Goal: Information Seeking & Learning: Learn about a topic

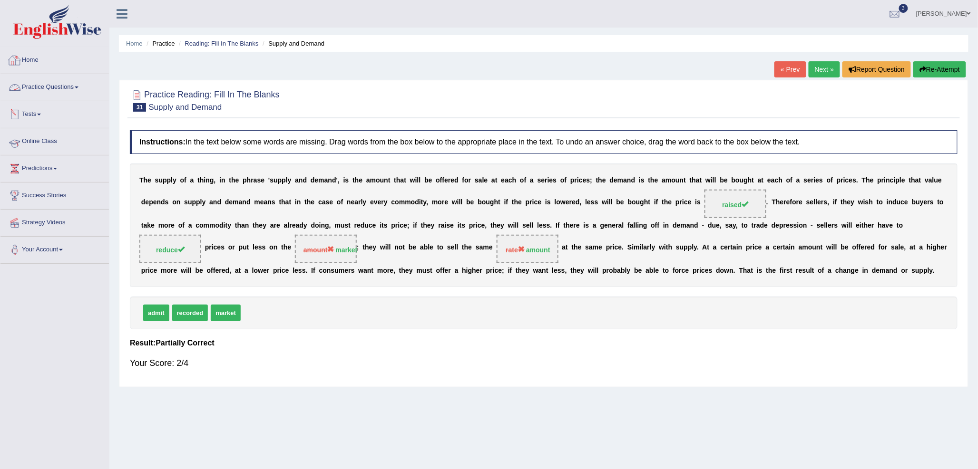
click at [50, 146] on link "Online Class" at bounding box center [54, 140] width 108 height 24
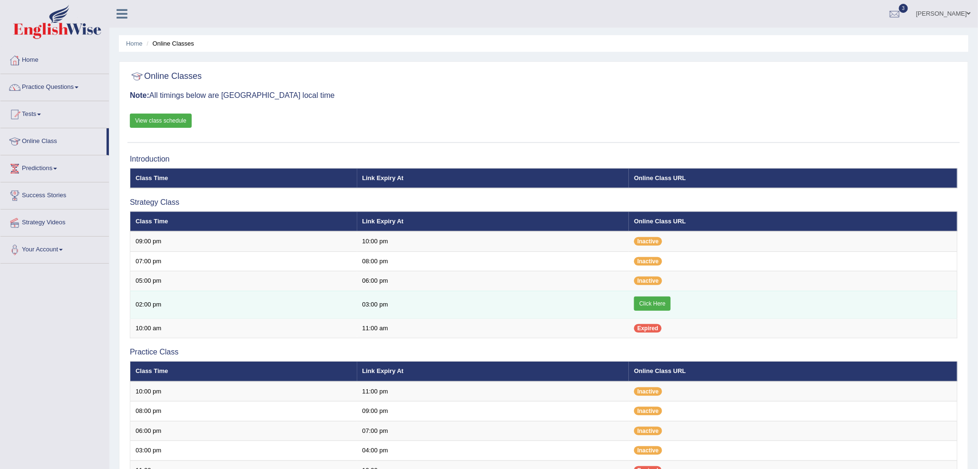
click at [644, 305] on link "Click Here" at bounding box center [652, 304] width 37 height 14
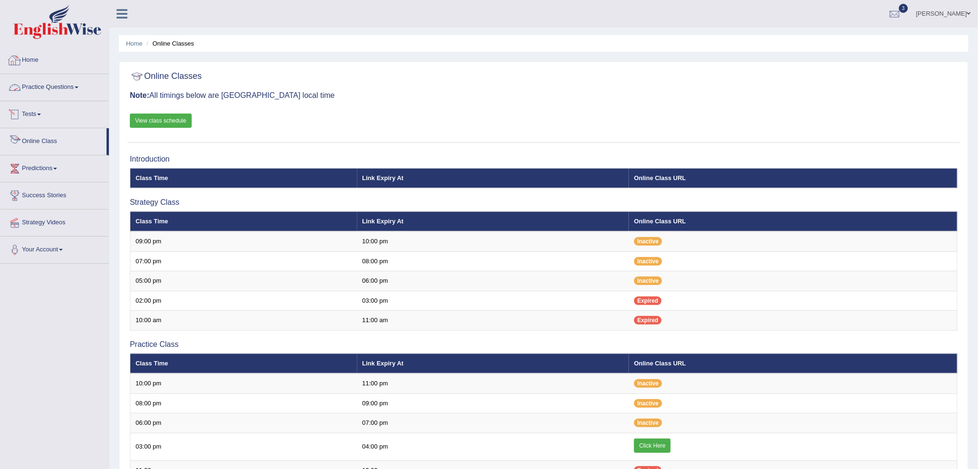
click at [59, 83] on link "Practice Questions" at bounding box center [54, 86] width 108 height 24
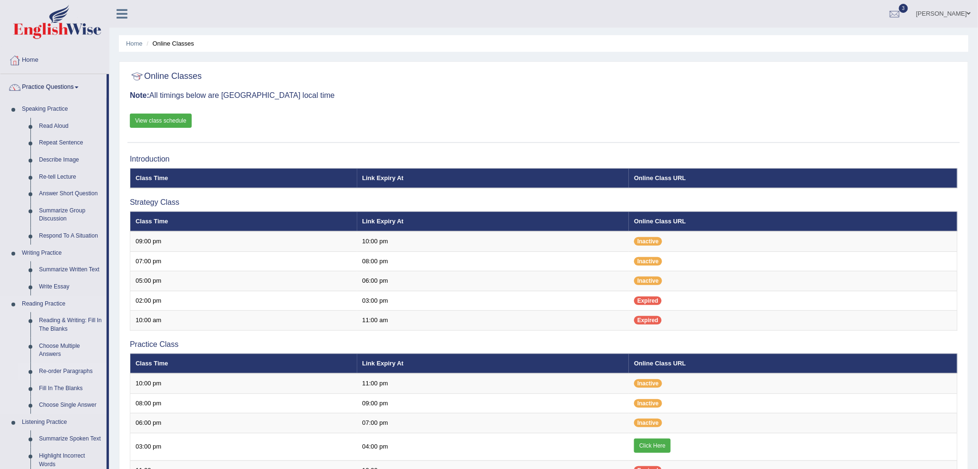
click at [68, 370] on link "Re-order Paragraphs" at bounding box center [71, 371] width 72 height 17
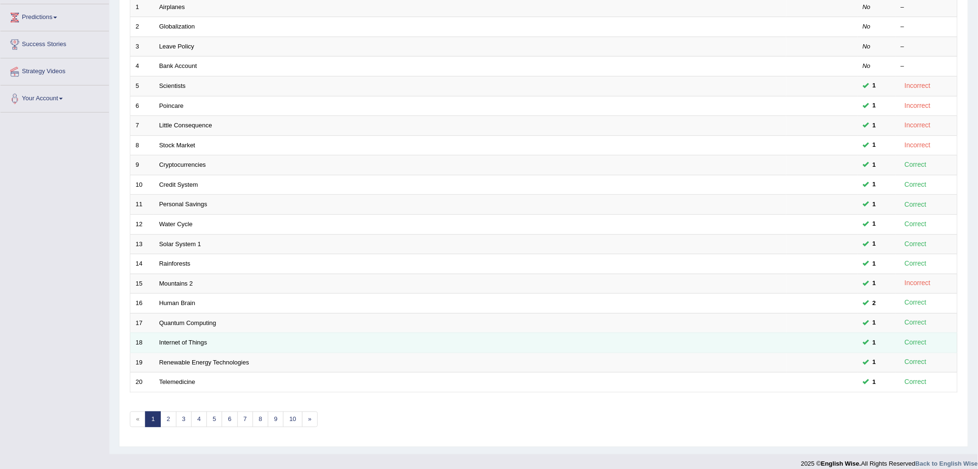
scroll to position [158, 0]
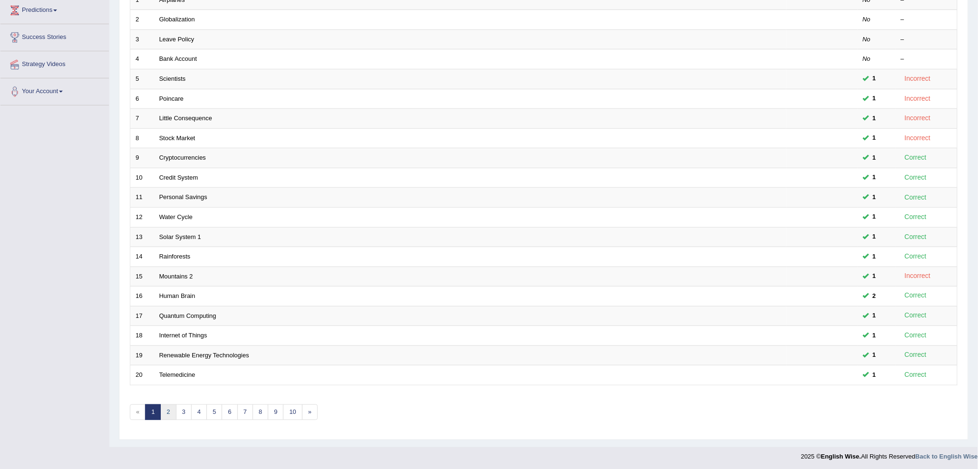
click at [169, 412] on link "2" at bounding box center [168, 413] width 16 height 16
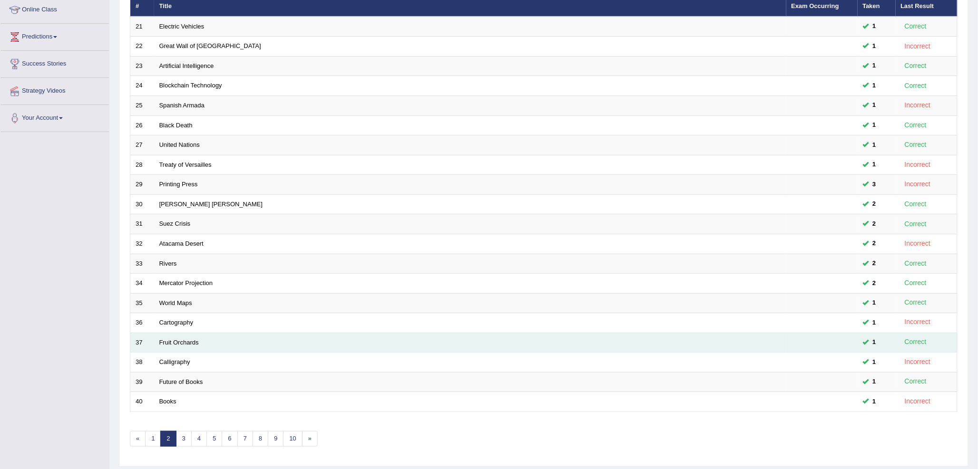
scroll to position [158, 0]
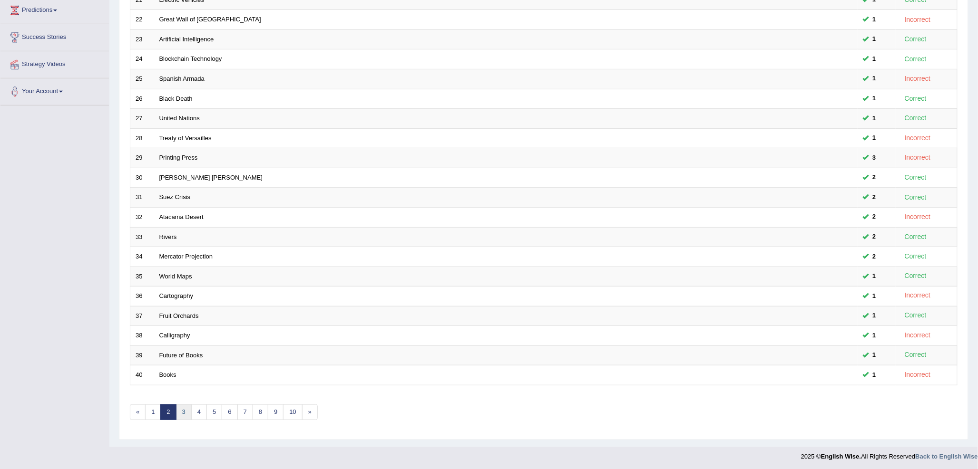
click at [187, 416] on link "3" at bounding box center [184, 413] width 16 height 16
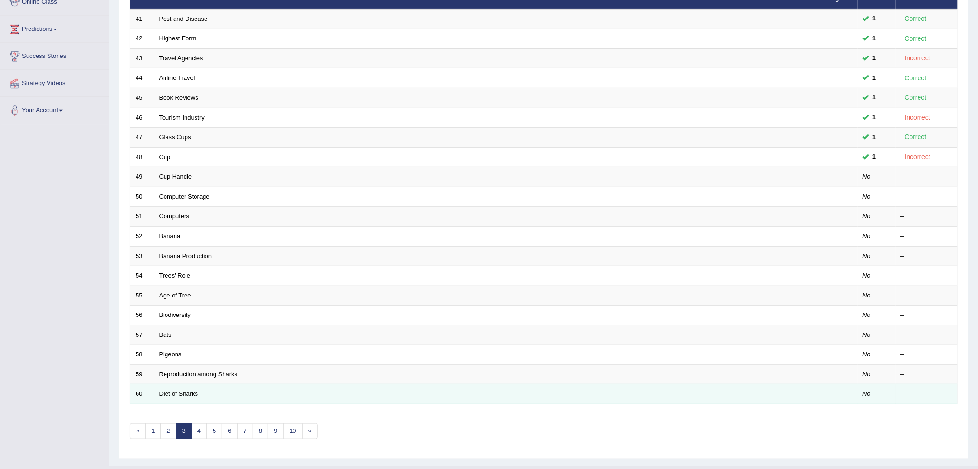
scroll to position [158, 0]
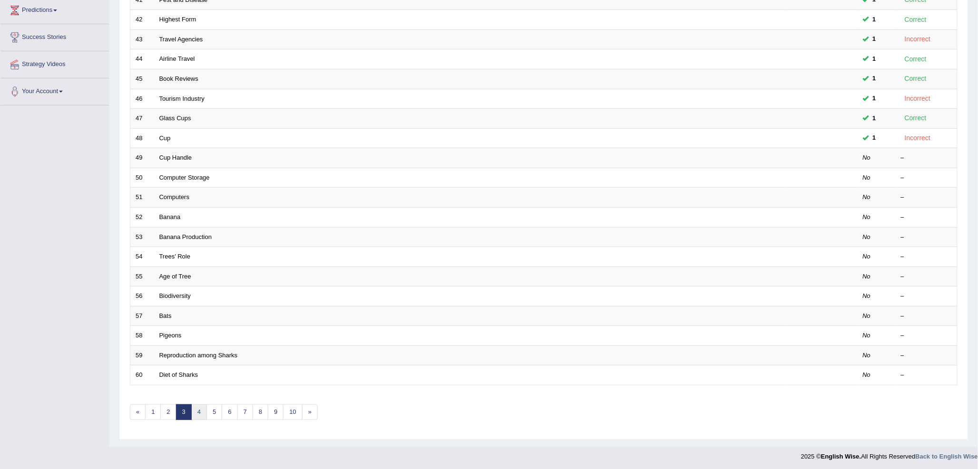
click at [197, 416] on link "4" at bounding box center [199, 413] width 16 height 16
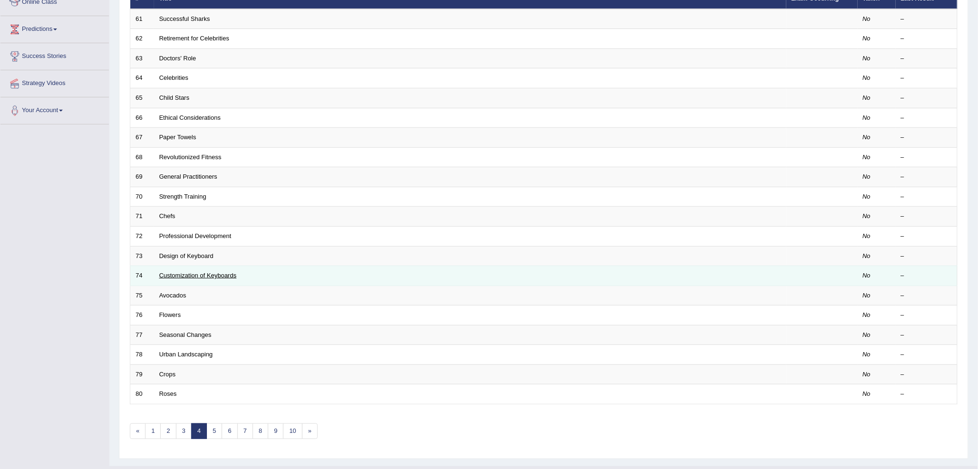
scroll to position [158, 0]
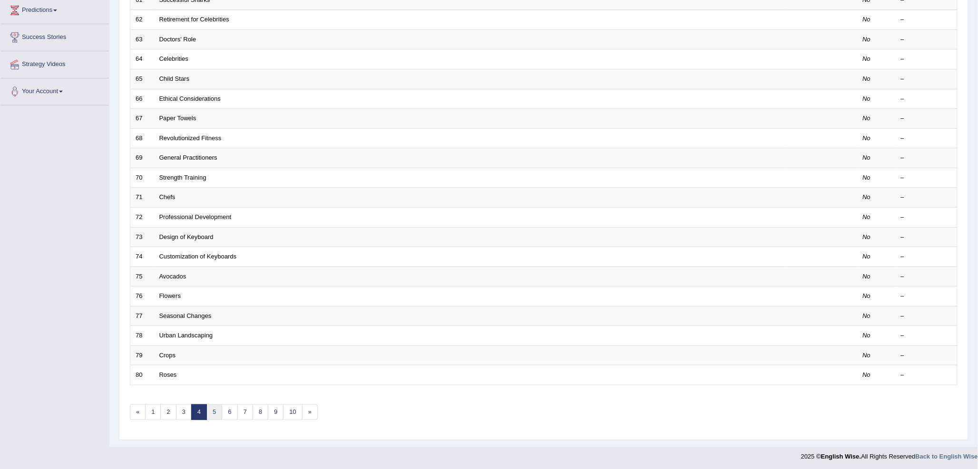
click at [215, 411] on link "5" at bounding box center [214, 413] width 16 height 16
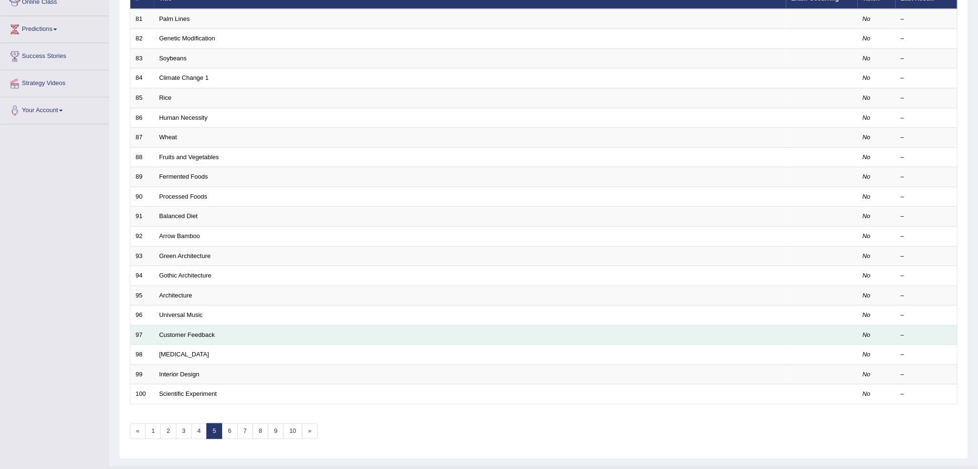
scroll to position [158, 0]
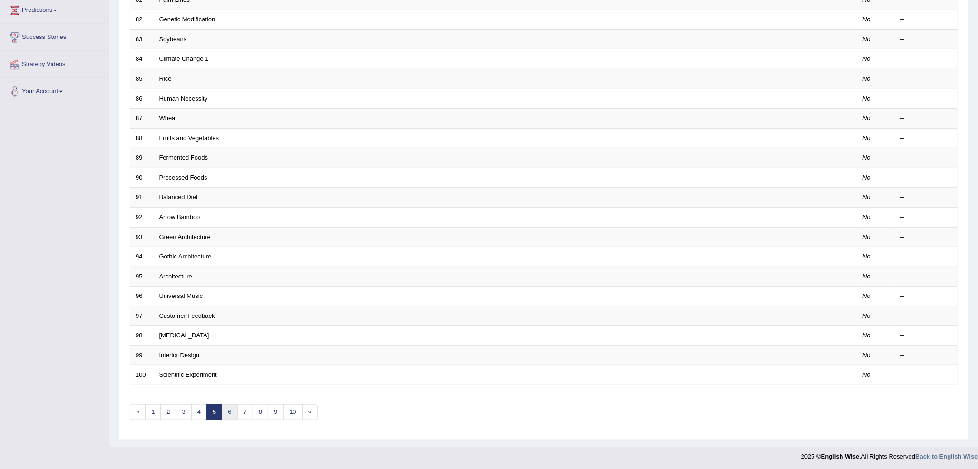
click at [227, 413] on link "6" at bounding box center [230, 413] width 16 height 16
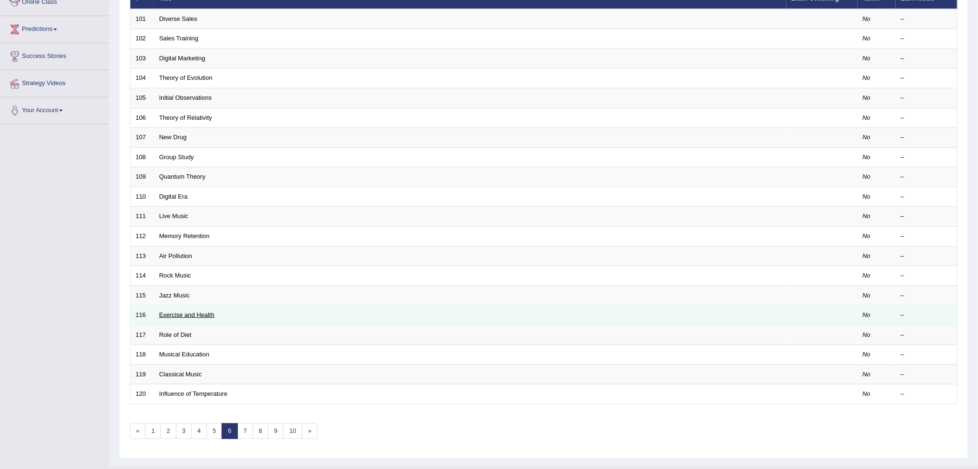
scroll to position [158, 0]
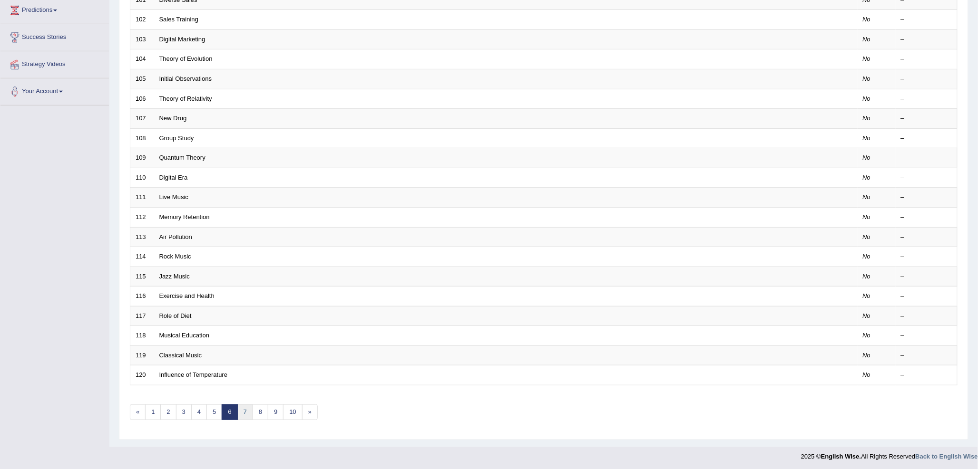
click at [245, 410] on link "7" at bounding box center [245, 413] width 16 height 16
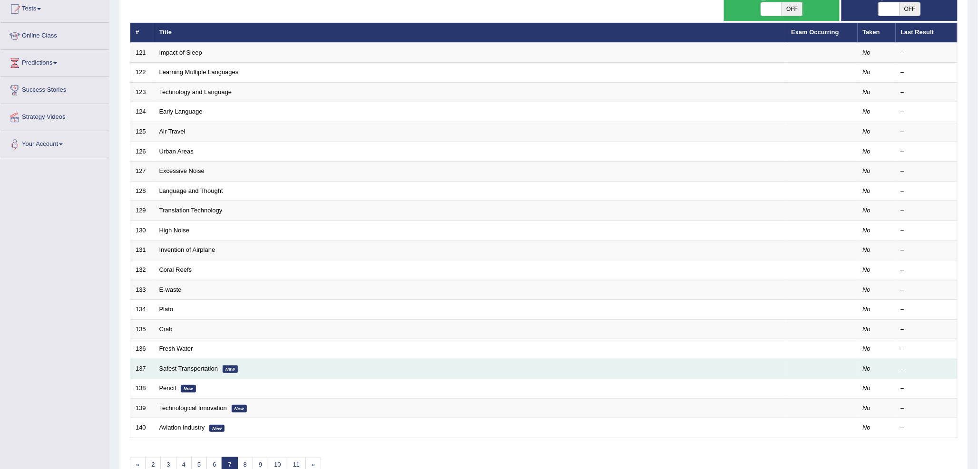
scroll to position [158, 0]
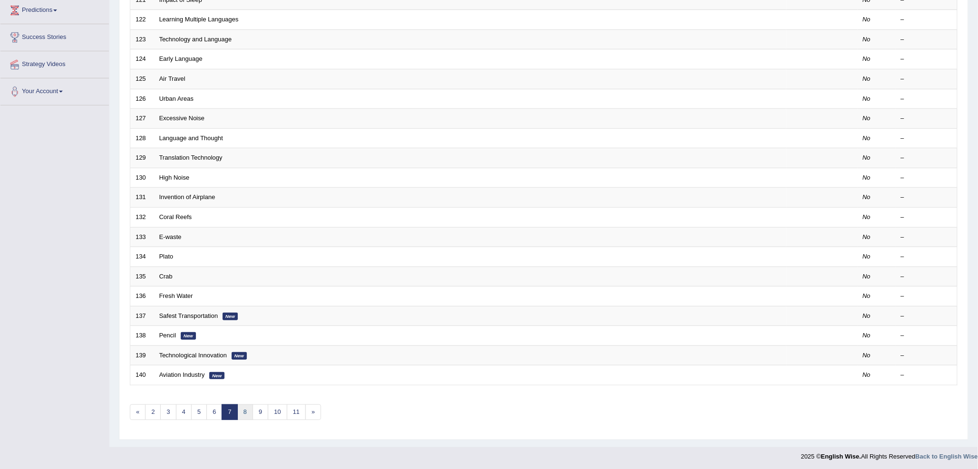
click at [249, 414] on link "8" at bounding box center [245, 413] width 16 height 16
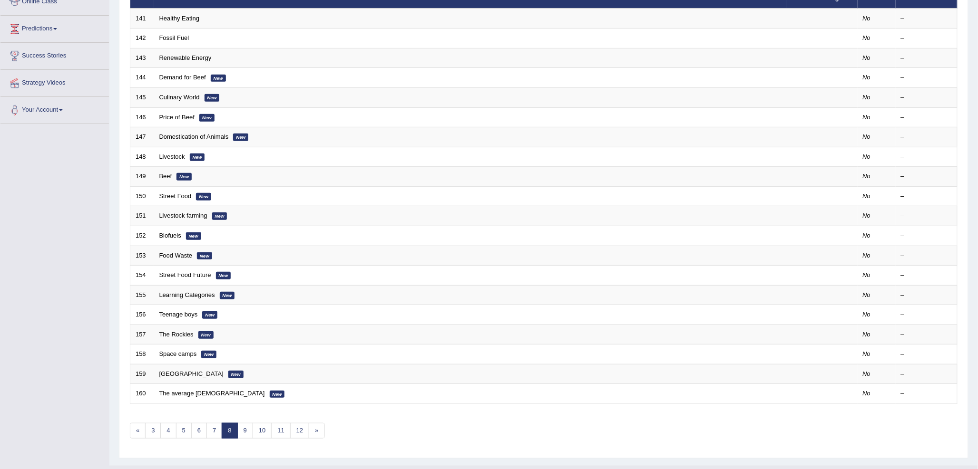
scroll to position [158, 0]
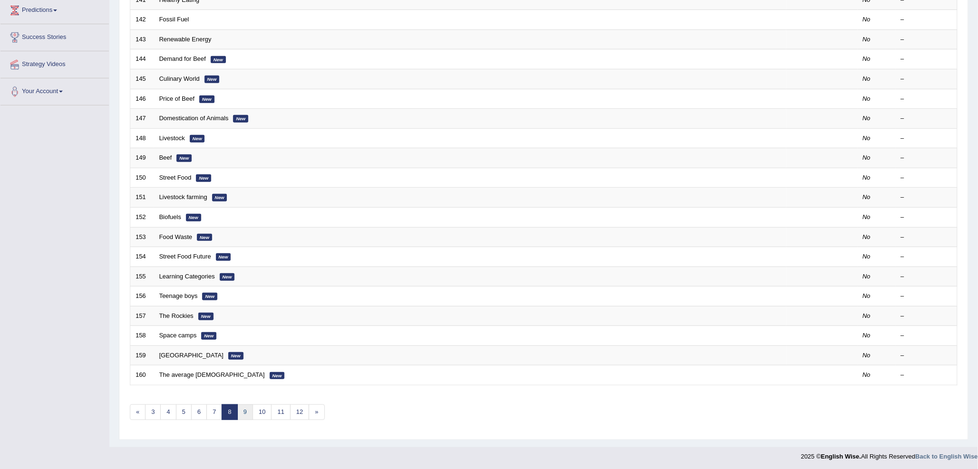
click at [246, 414] on link "9" at bounding box center [245, 413] width 16 height 16
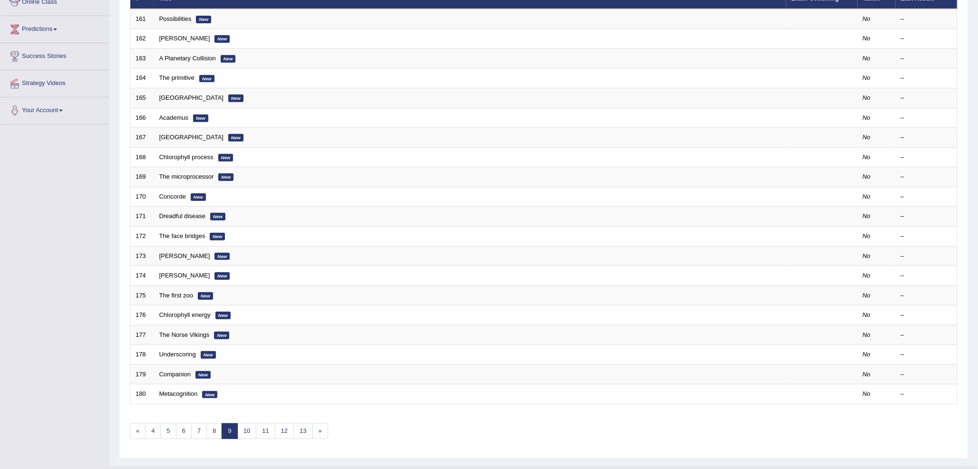
scroll to position [158, 0]
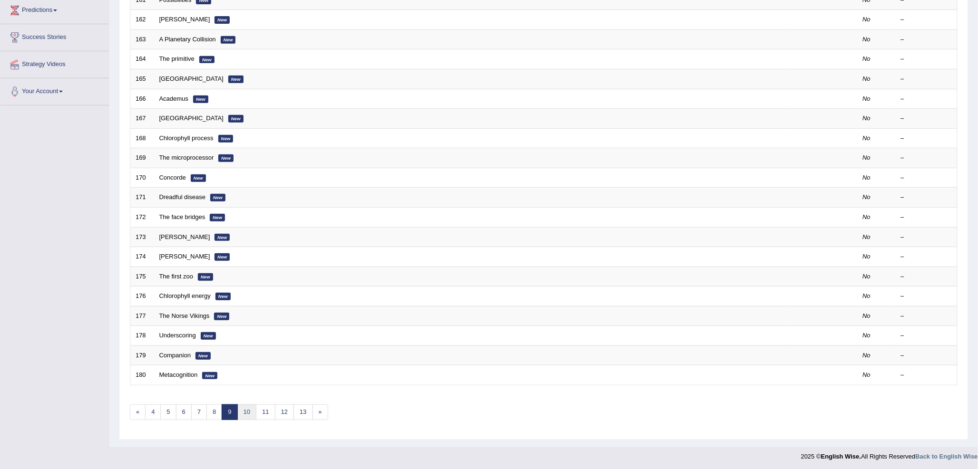
click at [246, 412] on link "10" at bounding box center [246, 413] width 19 height 16
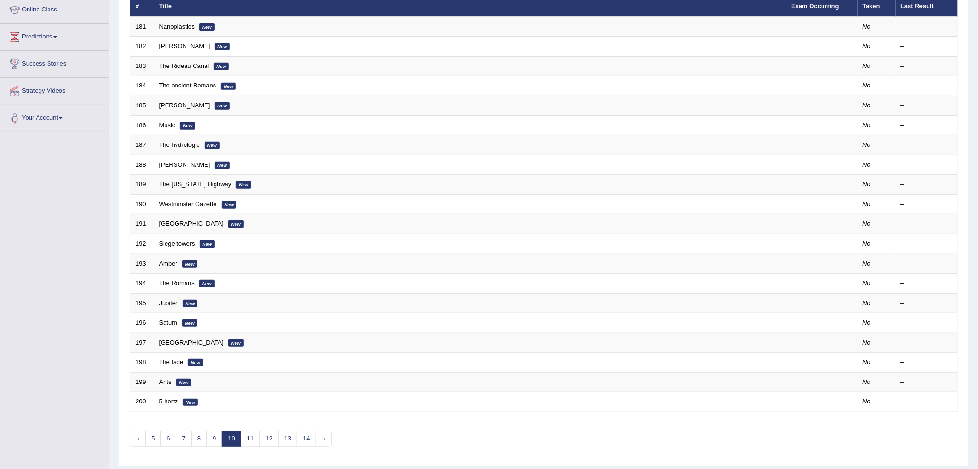
scroll to position [158, 0]
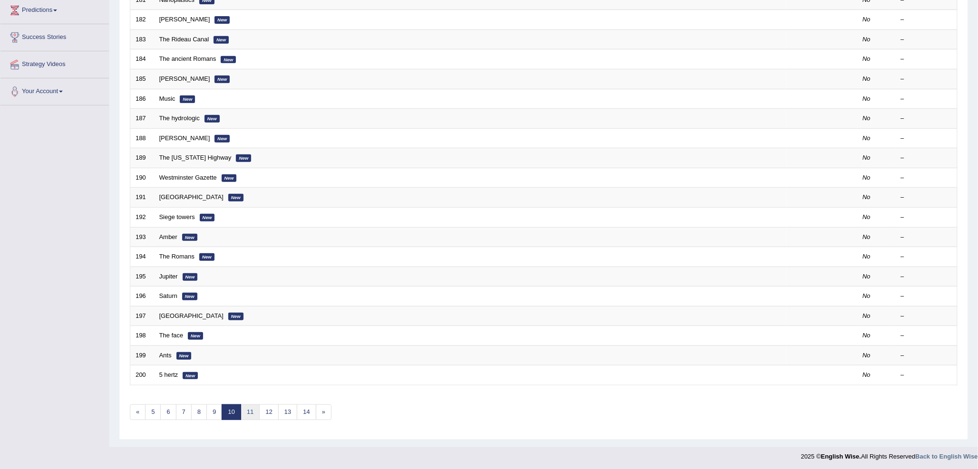
click at [251, 414] on link "11" at bounding box center [250, 413] width 19 height 16
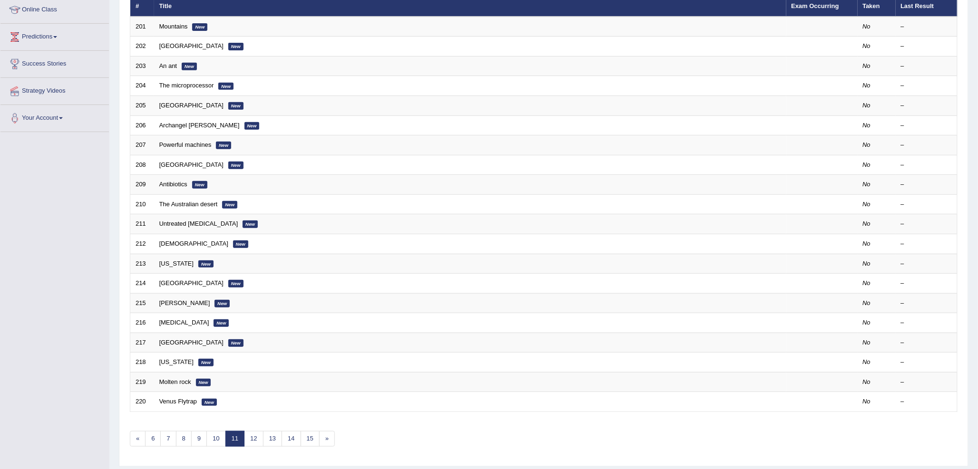
scroll to position [158, 0]
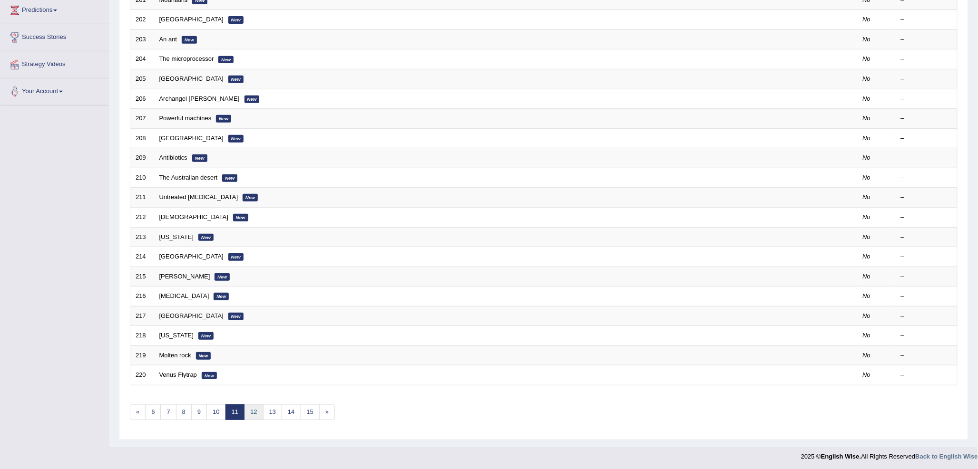
click at [251, 414] on link "12" at bounding box center [253, 413] width 19 height 16
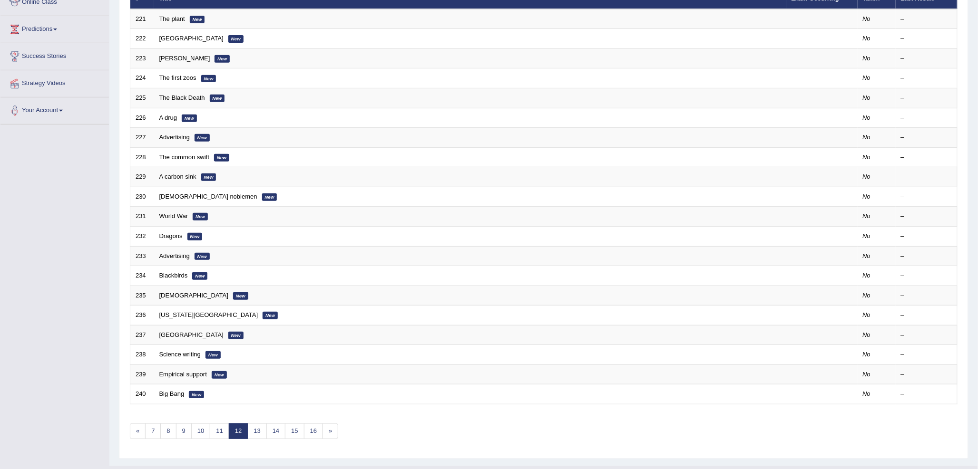
scroll to position [158, 0]
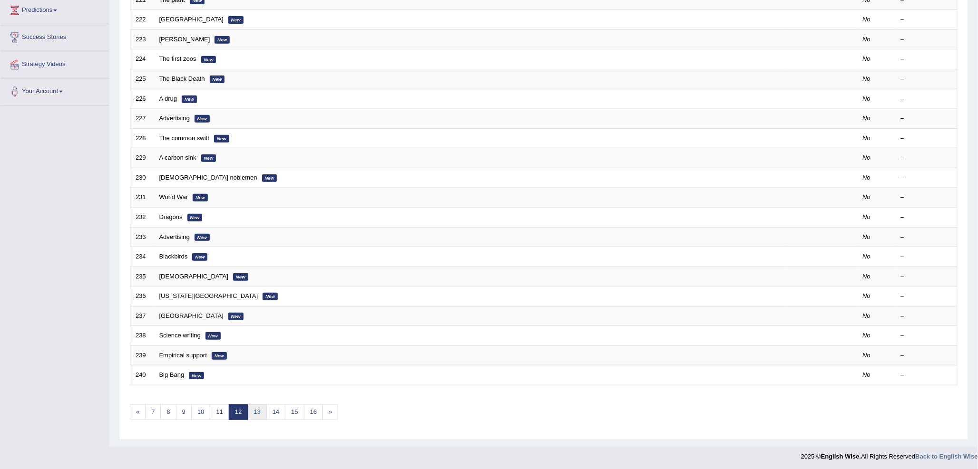
click at [251, 414] on link "13" at bounding box center [256, 413] width 19 height 16
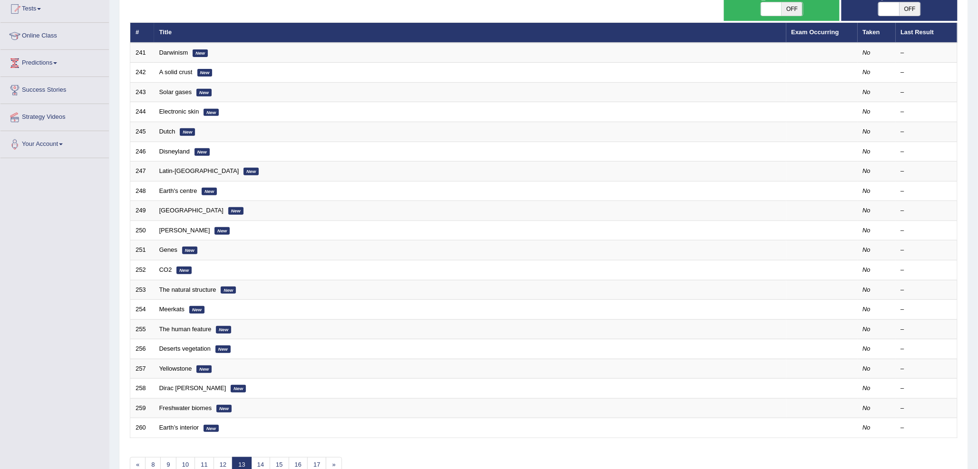
scroll to position [158, 0]
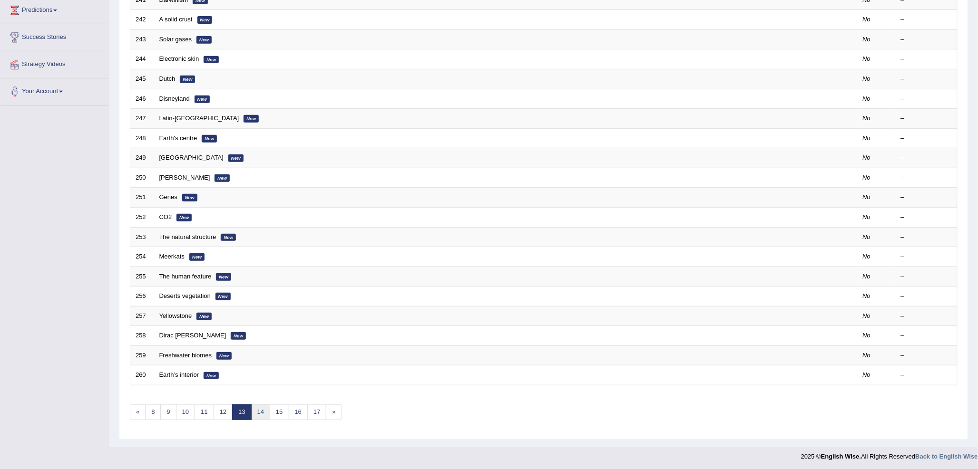
click at [257, 415] on link "14" at bounding box center [260, 413] width 19 height 16
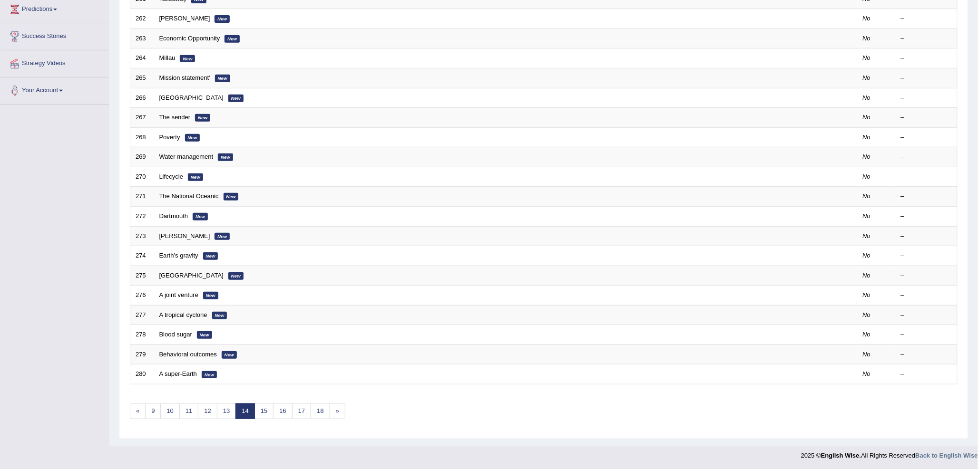
scroll to position [160, 0]
click at [140, 416] on link "«" at bounding box center [138, 411] width 16 height 16
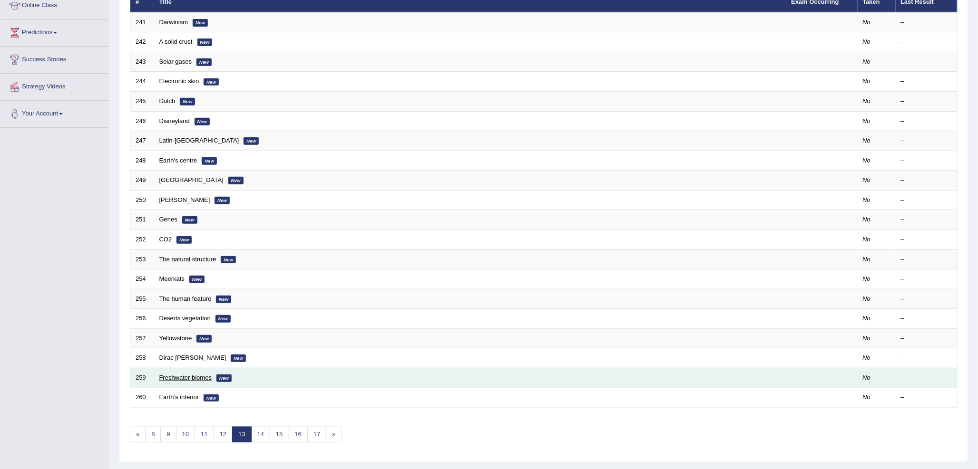
scroll to position [160, 0]
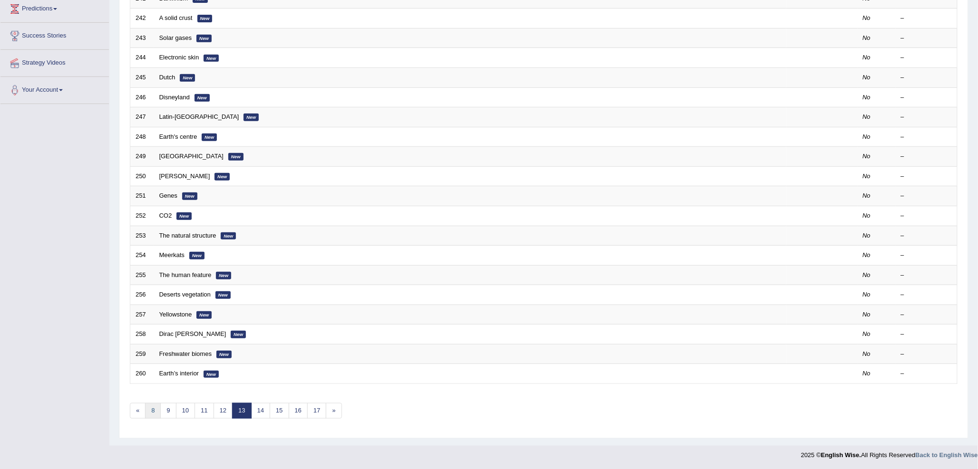
click at [146, 414] on link "8" at bounding box center [153, 411] width 16 height 16
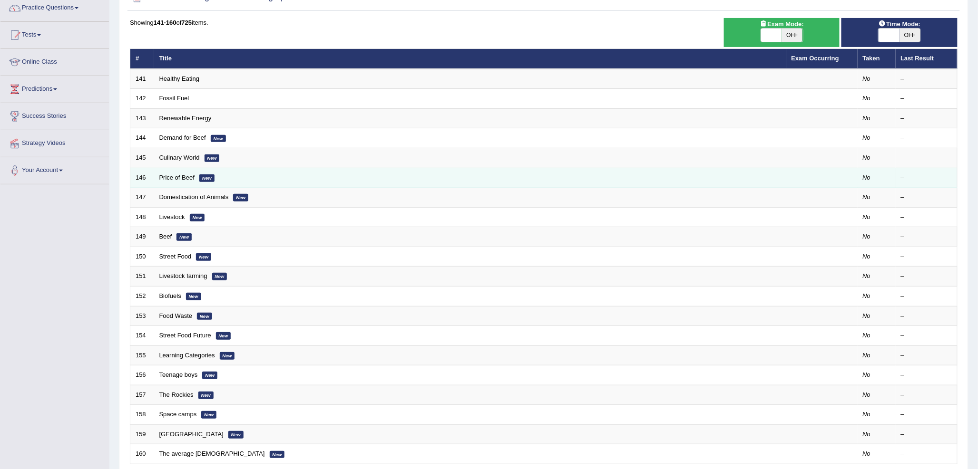
scroll to position [160, 0]
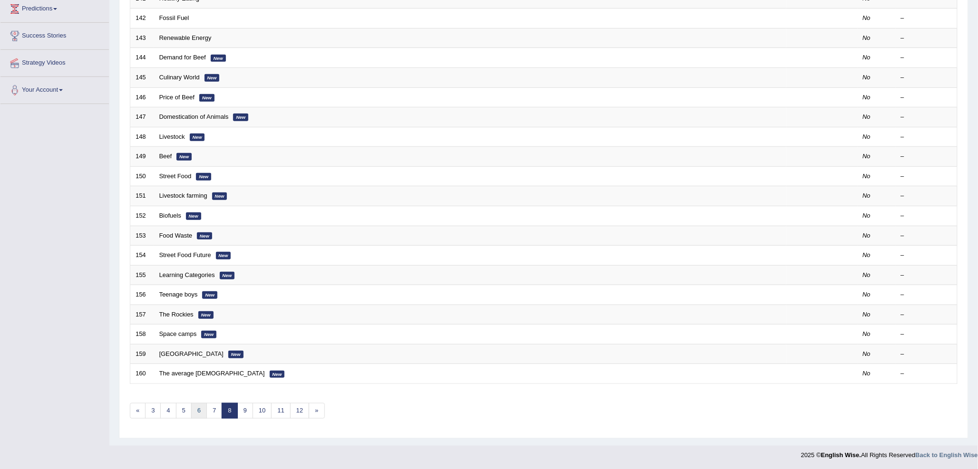
click at [198, 414] on link "6" at bounding box center [199, 411] width 16 height 16
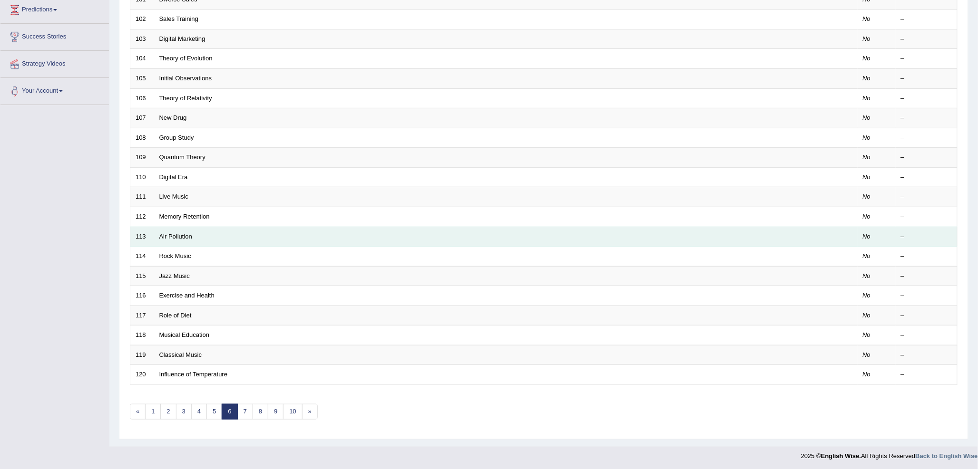
scroll to position [160, 0]
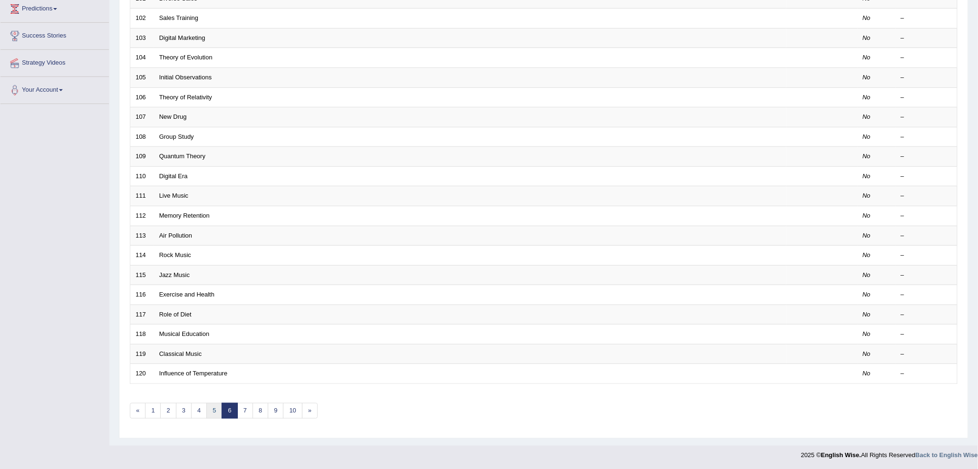
click at [215, 415] on link "5" at bounding box center [214, 411] width 16 height 16
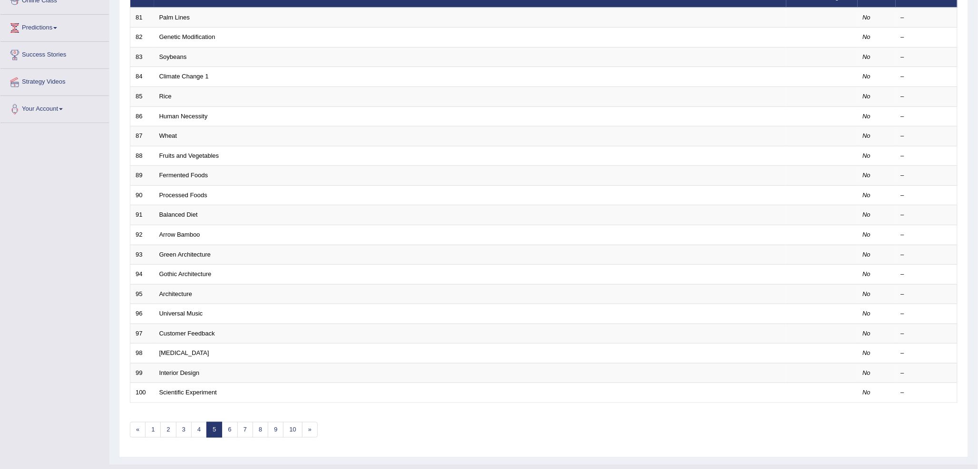
scroll to position [158, 0]
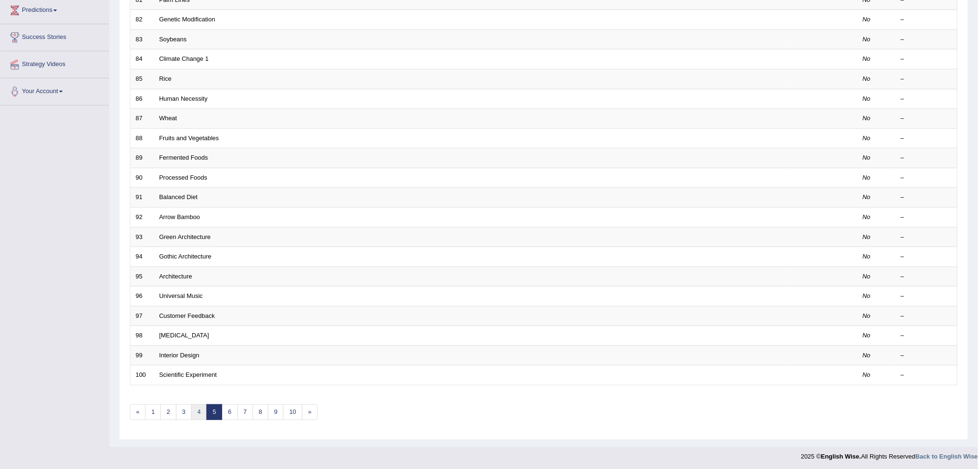
click at [196, 419] on link "4" at bounding box center [199, 413] width 16 height 16
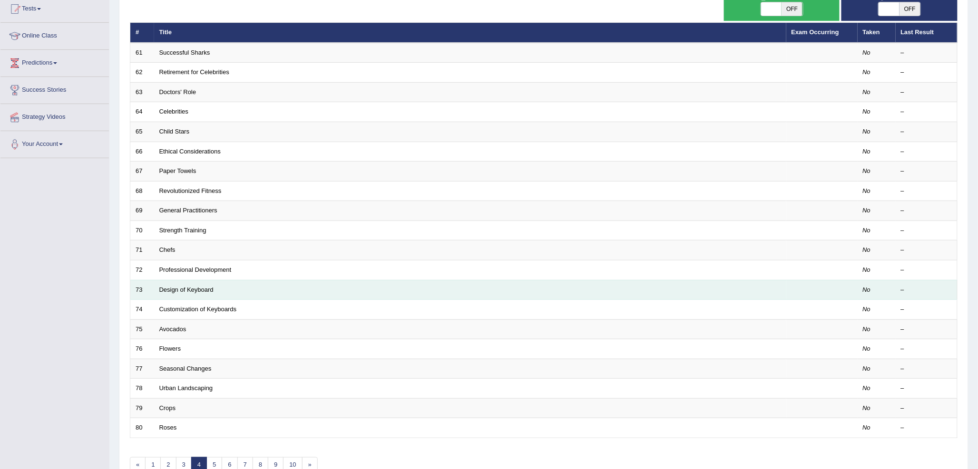
scroll to position [158, 0]
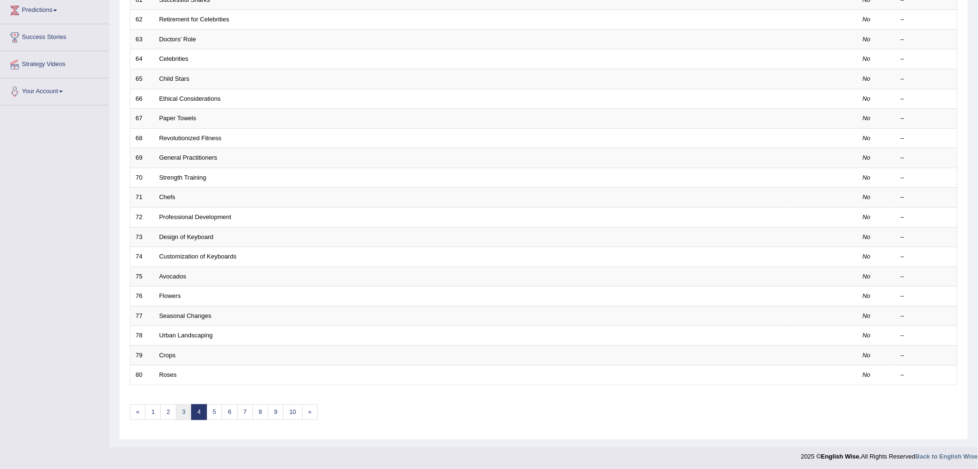
click at [178, 412] on link "3" at bounding box center [184, 413] width 16 height 16
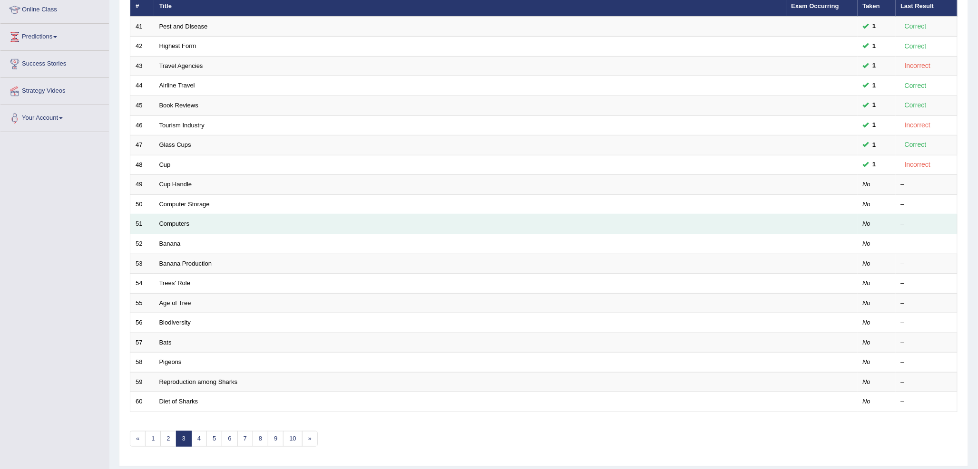
scroll to position [158, 0]
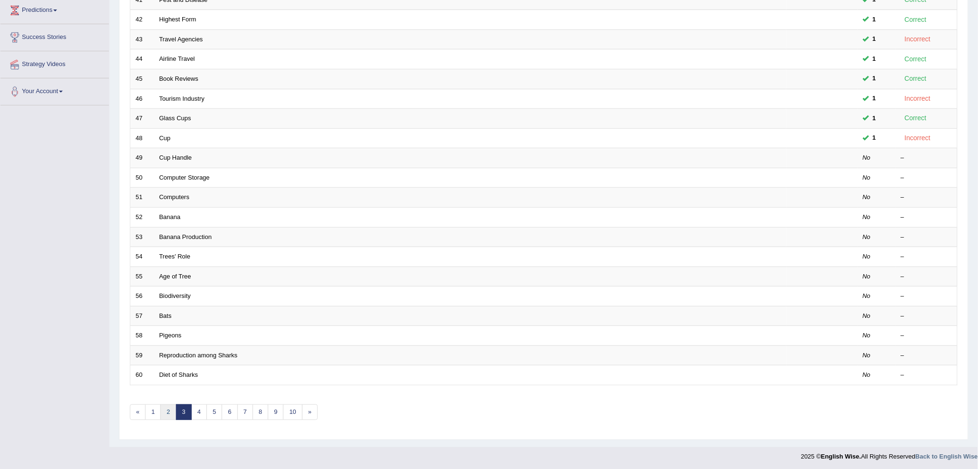
click at [169, 412] on link "2" at bounding box center [168, 413] width 16 height 16
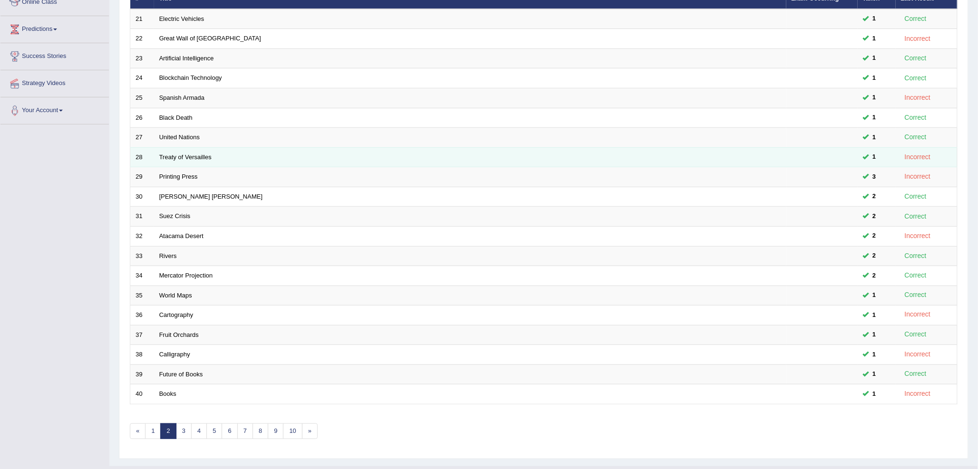
scroll to position [160, 0]
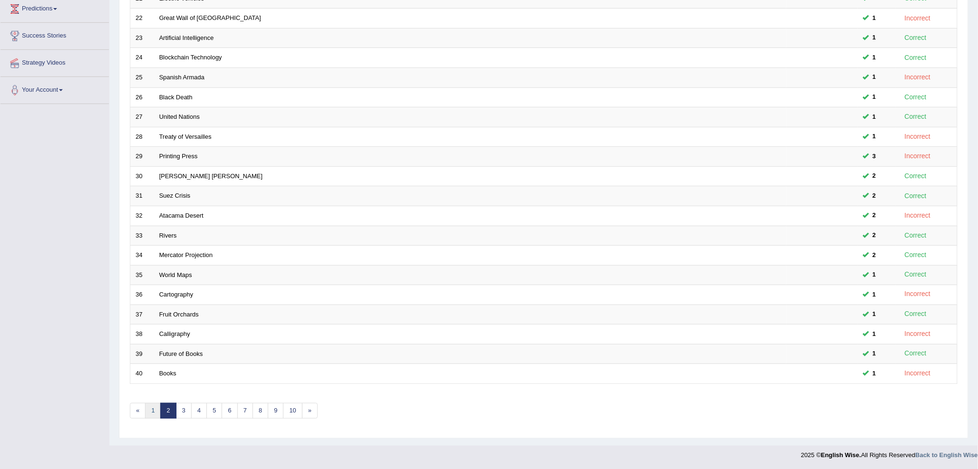
click at [153, 410] on link "1" at bounding box center [153, 411] width 16 height 16
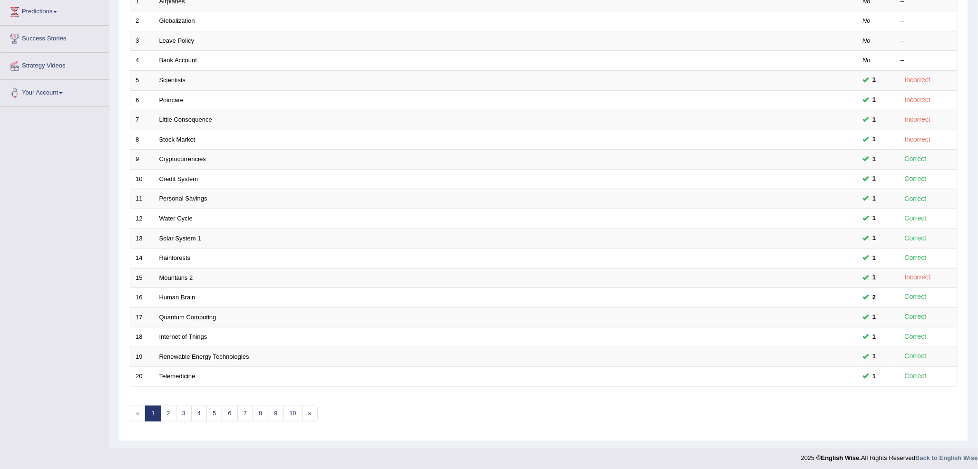
scroll to position [158, 0]
click at [230, 414] on link "6" at bounding box center [230, 413] width 16 height 16
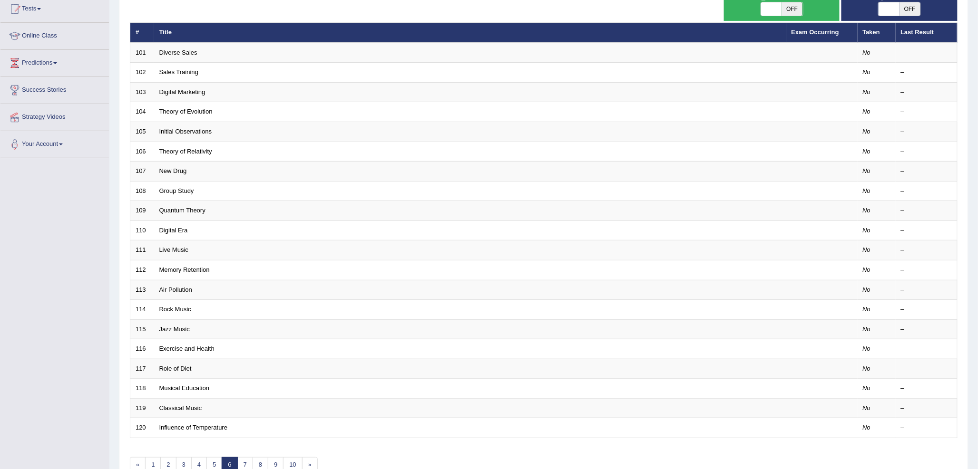
scroll to position [158, 0]
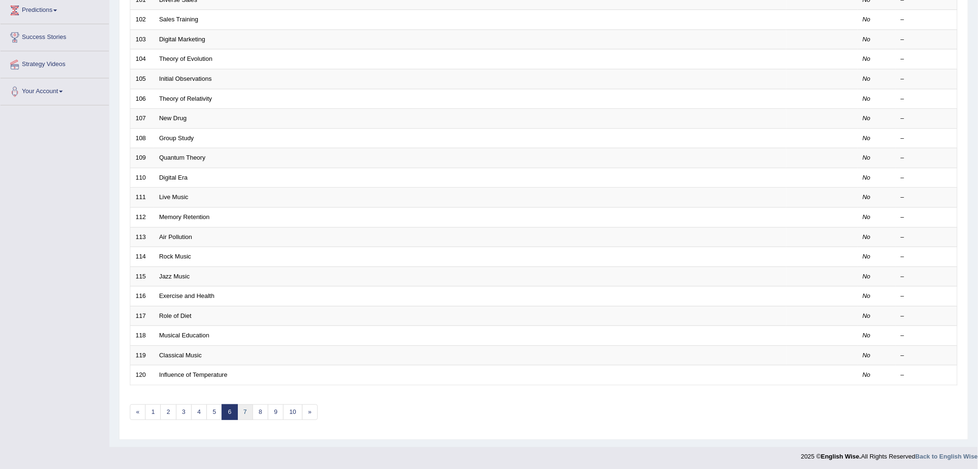
click at [246, 415] on link "7" at bounding box center [245, 413] width 16 height 16
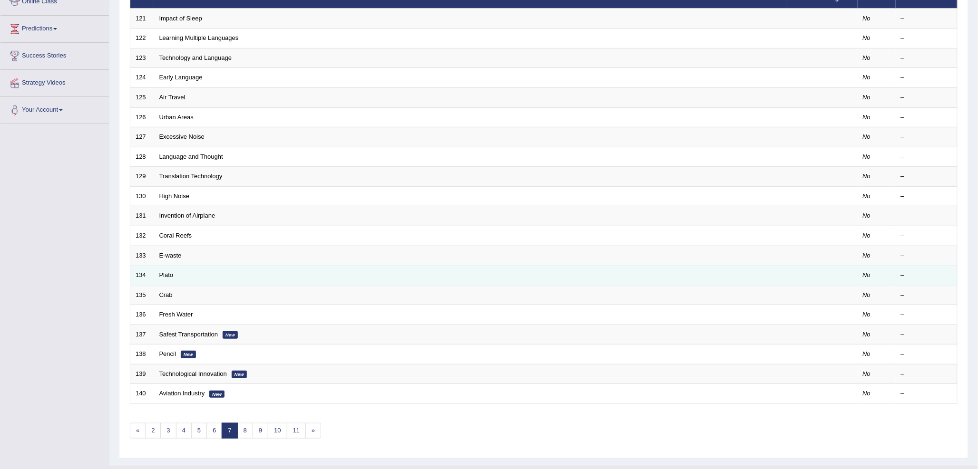
scroll to position [158, 0]
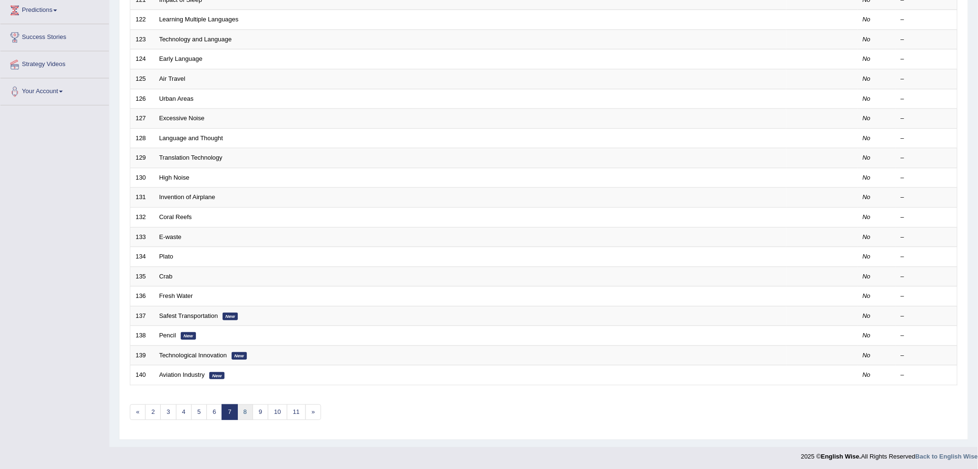
click at [244, 417] on link "8" at bounding box center [245, 413] width 16 height 16
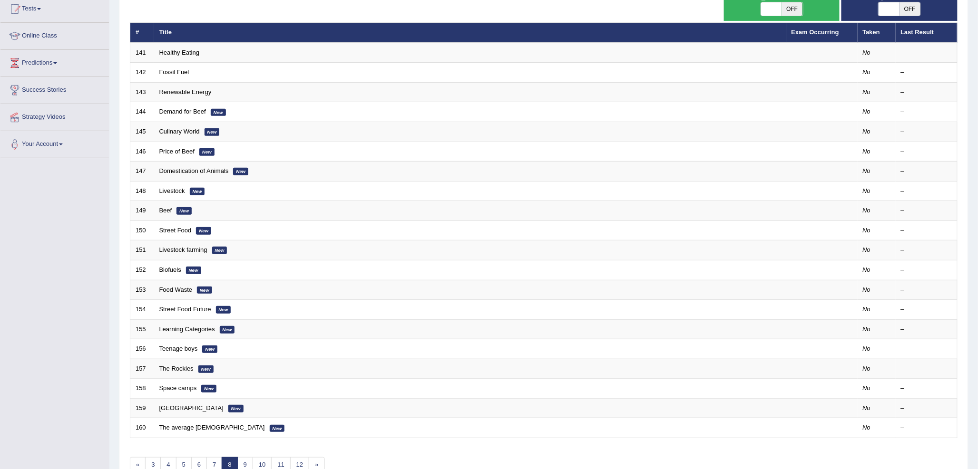
scroll to position [158, 0]
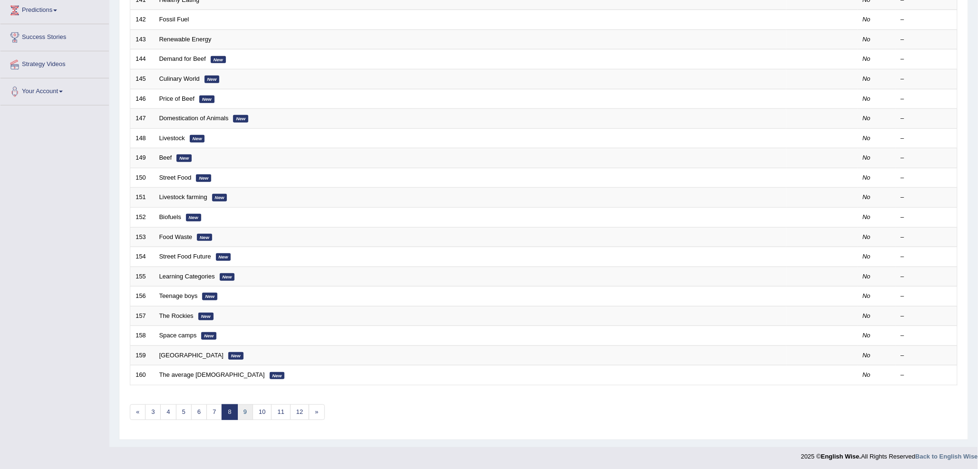
click at [247, 416] on link "9" at bounding box center [245, 413] width 16 height 16
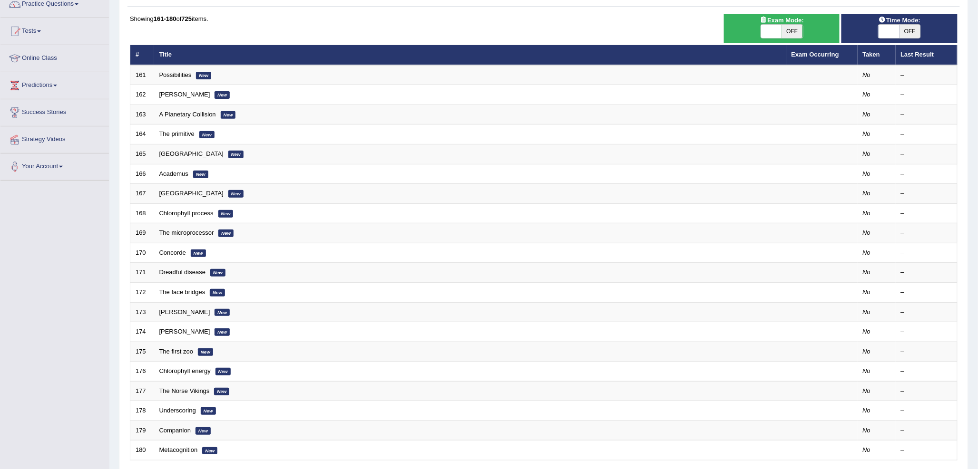
scroll to position [54, 0]
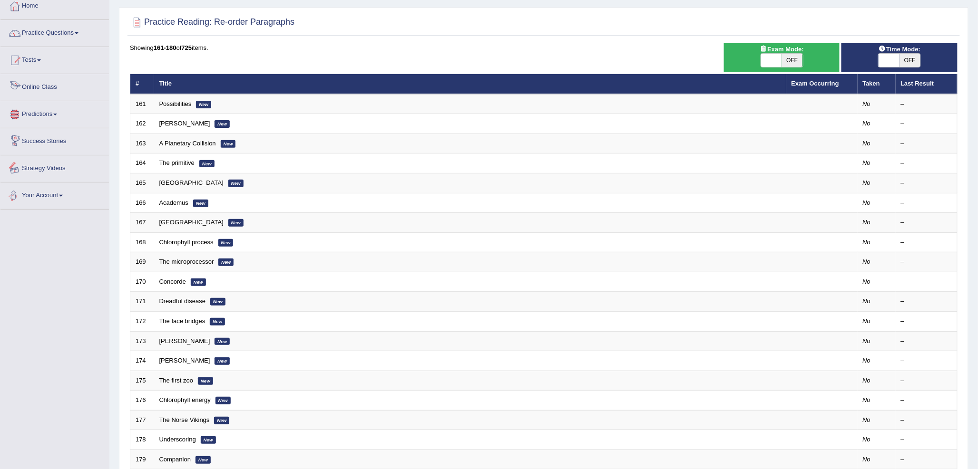
click at [44, 117] on link "Predictions" at bounding box center [54, 113] width 108 height 24
click at [51, 135] on link "Latest Predictions" at bounding box center [62, 136] width 89 height 17
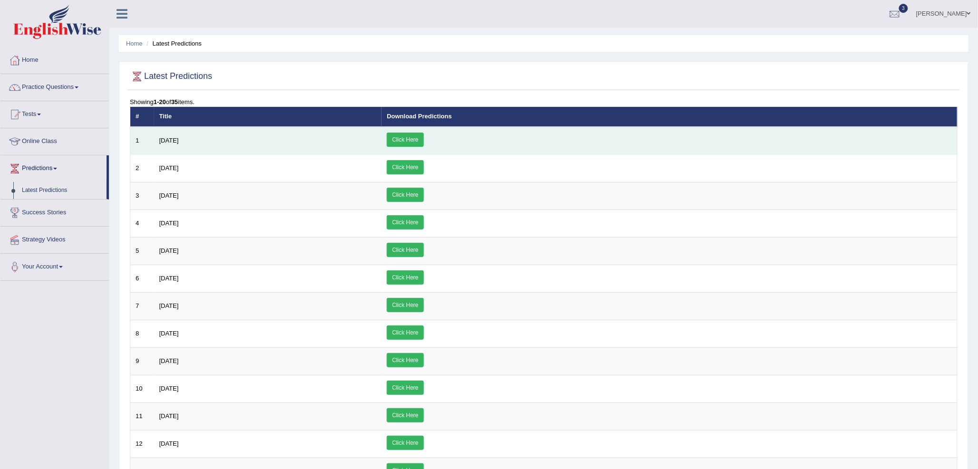
click at [423, 140] on link "Click Here" at bounding box center [405, 140] width 37 height 14
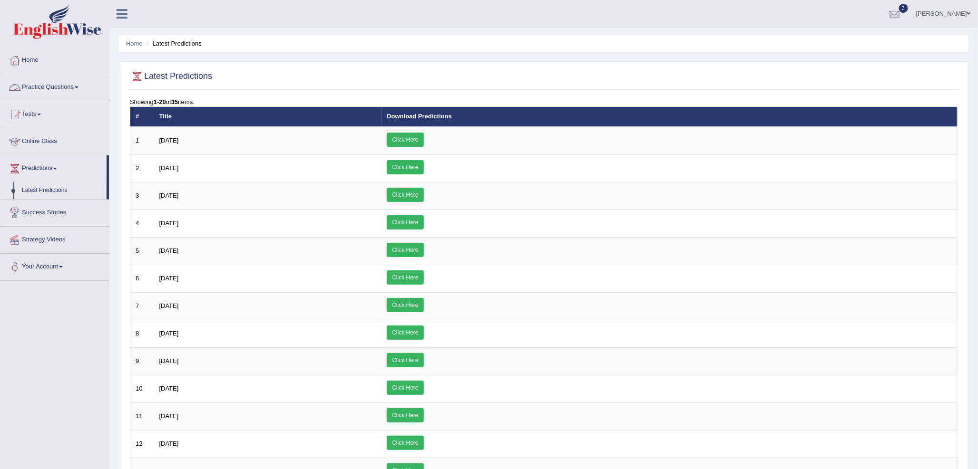
click at [39, 85] on link "Practice Questions" at bounding box center [54, 86] width 108 height 24
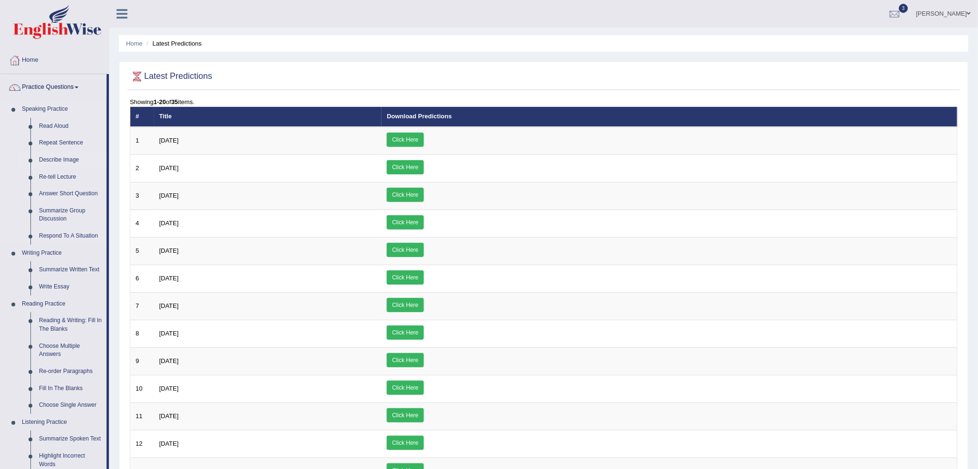
click at [70, 158] on link "Describe Image" at bounding box center [71, 160] width 72 height 17
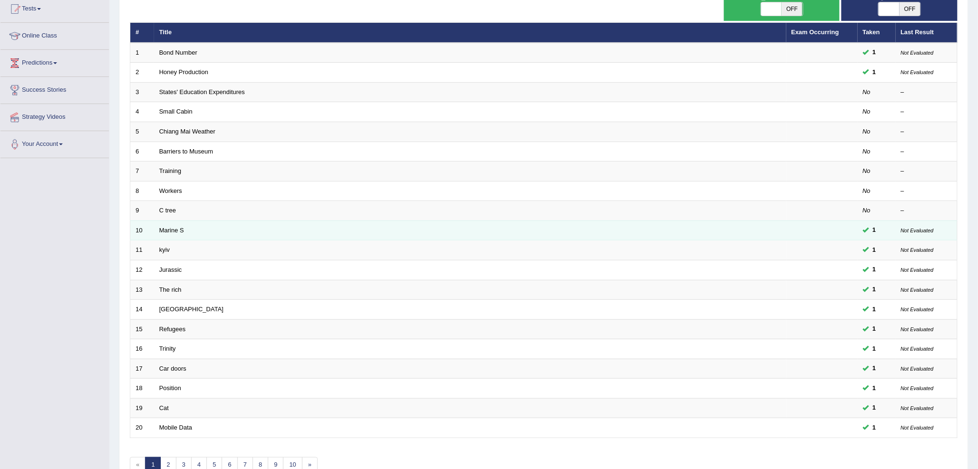
scroll to position [160, 0]
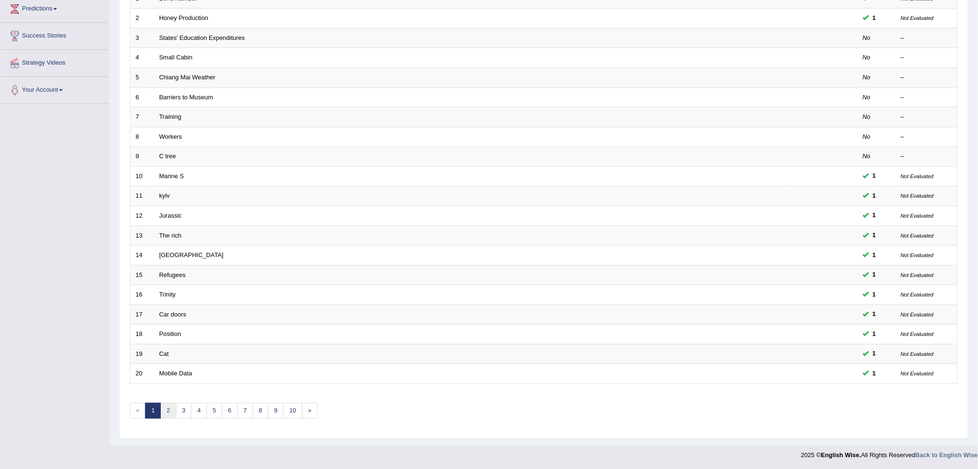
click at [166, 416] on link "2" at bounding box center [168, 411] width 16 height 16
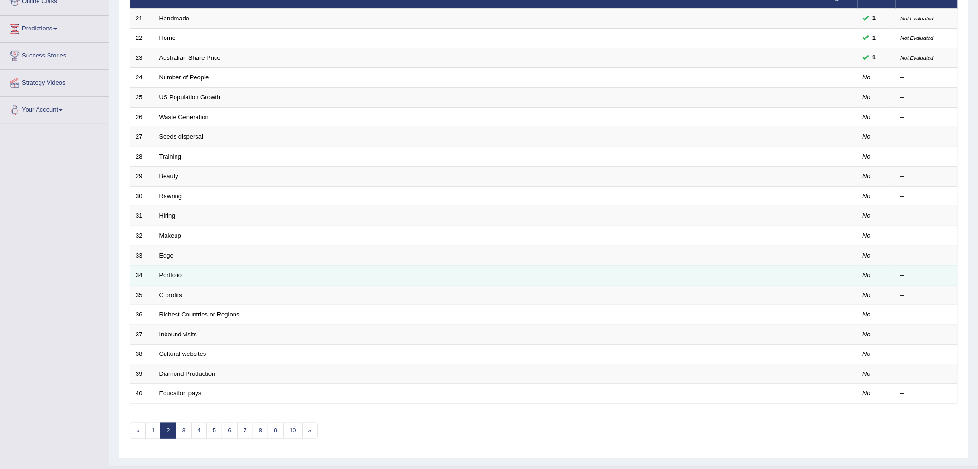
scroll to position [158, 0]
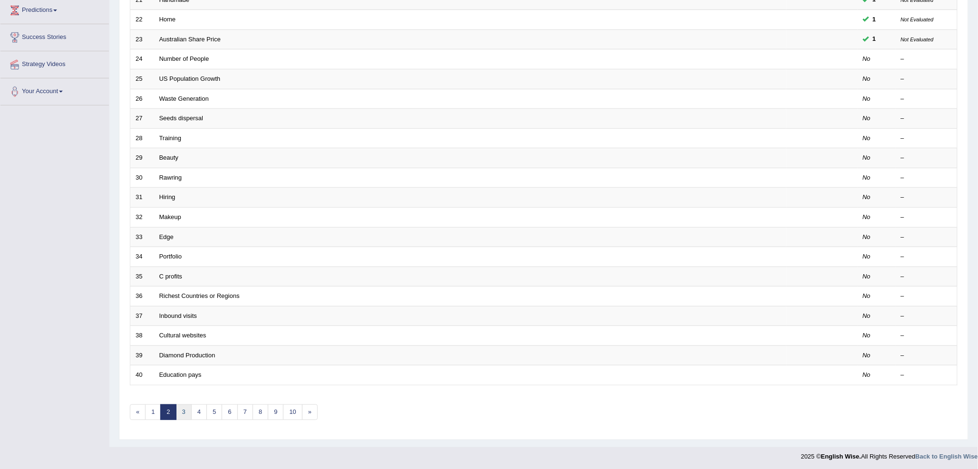
click at [183, 412] on link "3" at bounding box center [184, 413] width 16 height 16
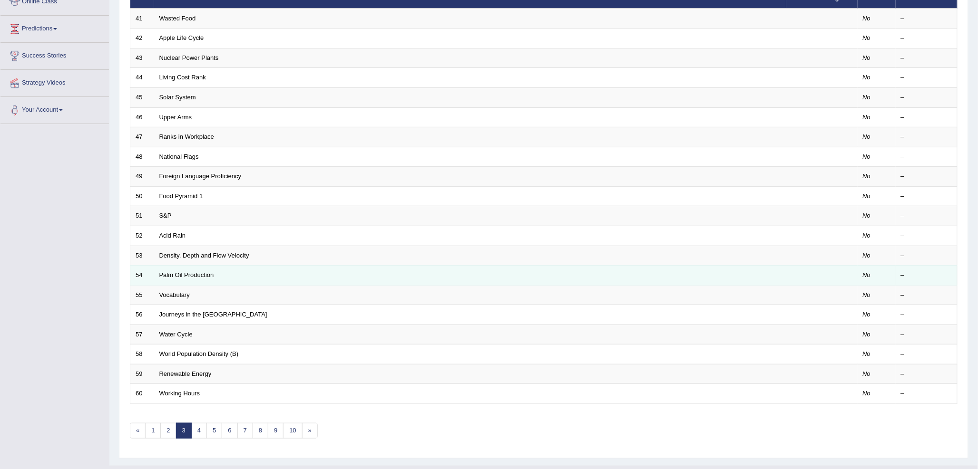
scroll to position [158, 0]
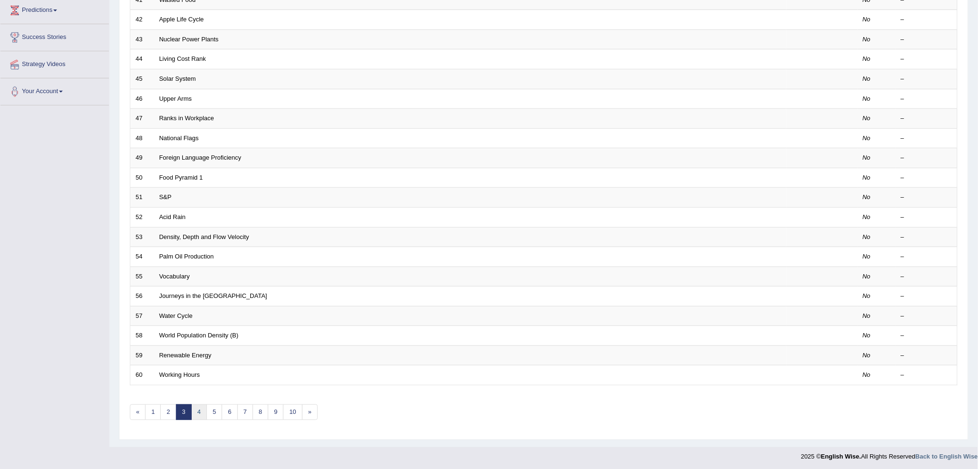
click at [198, 416] on link "4" at bounding box center [199, 413] width 16 height 16
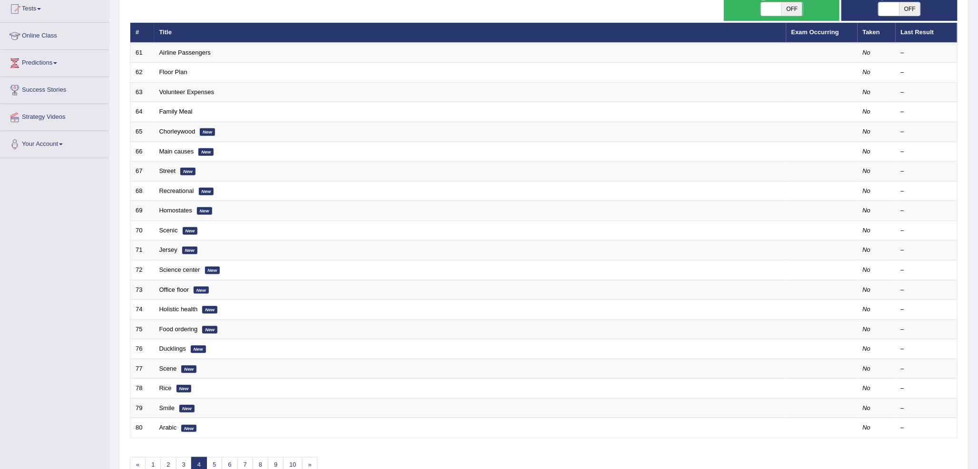
scroll to position [158, 0]
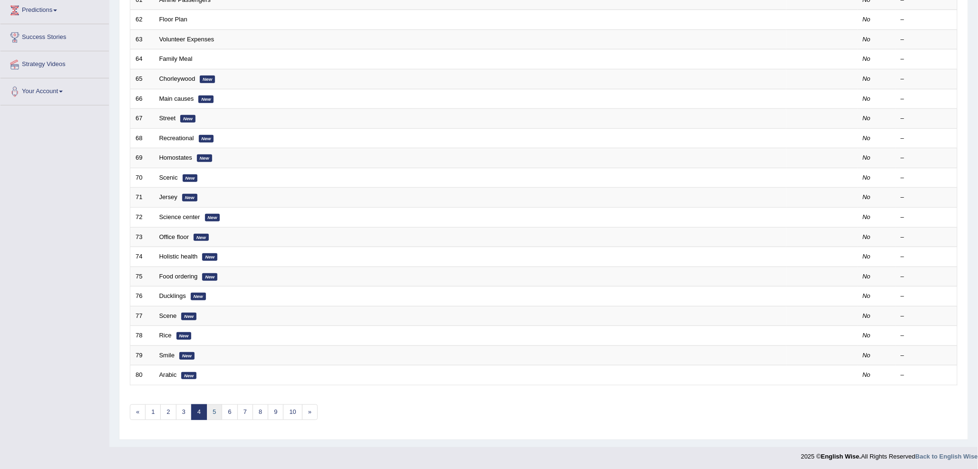
click at [213, 411] on link "5" at bounding box center [214, 413] width 16 height 16
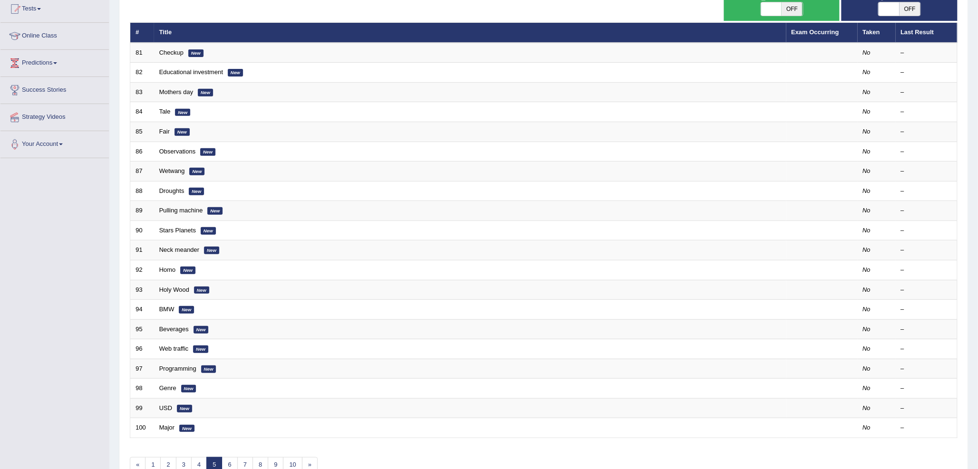
scroll to position [158, 0]
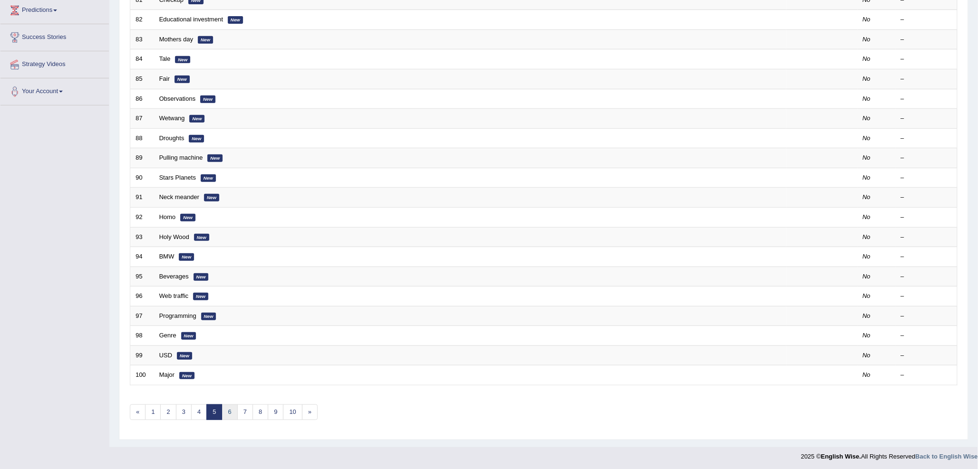
click at [229, 415] on link "6" at bounding box center [230, 413] width 16 height 16
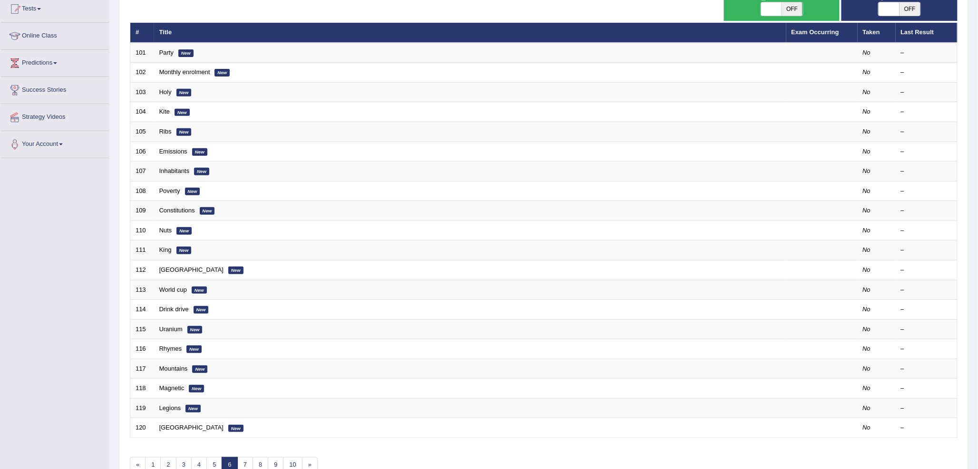
scroll to position [160, 0]
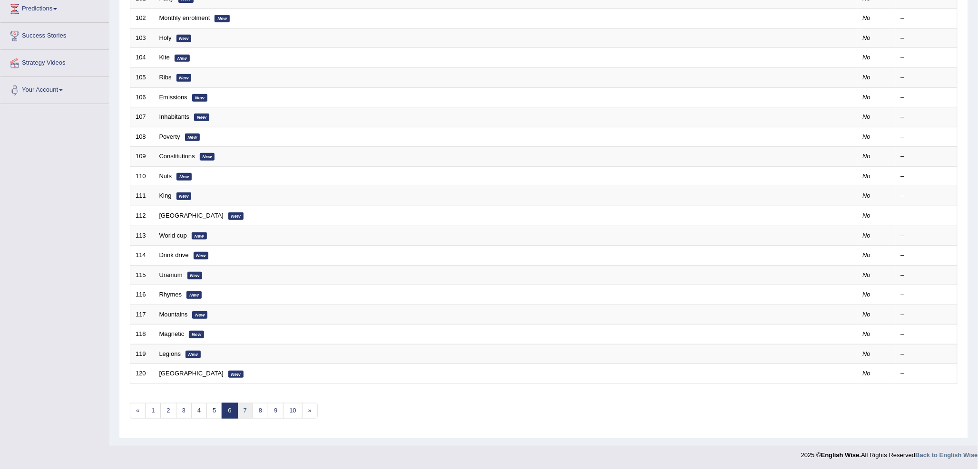
click at [244, 414] on link "7" at bounding box center [245, 411] width 16 height 16
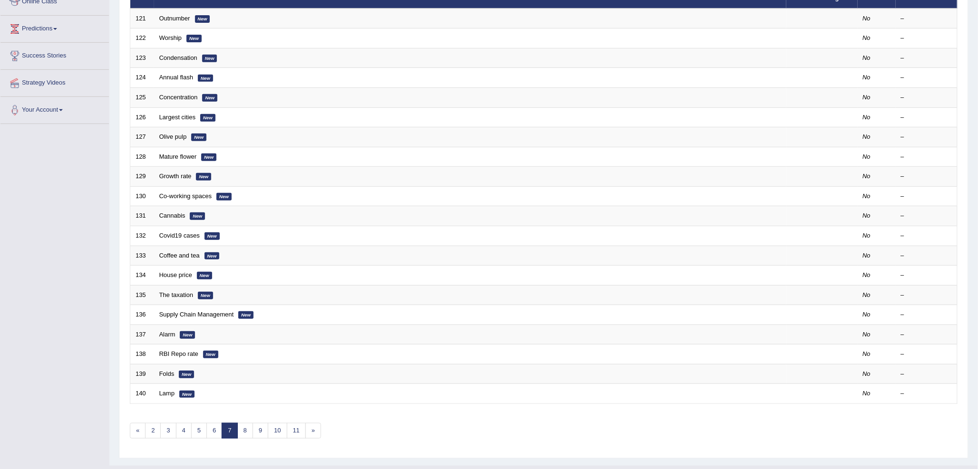
scroll to position [158, 0]
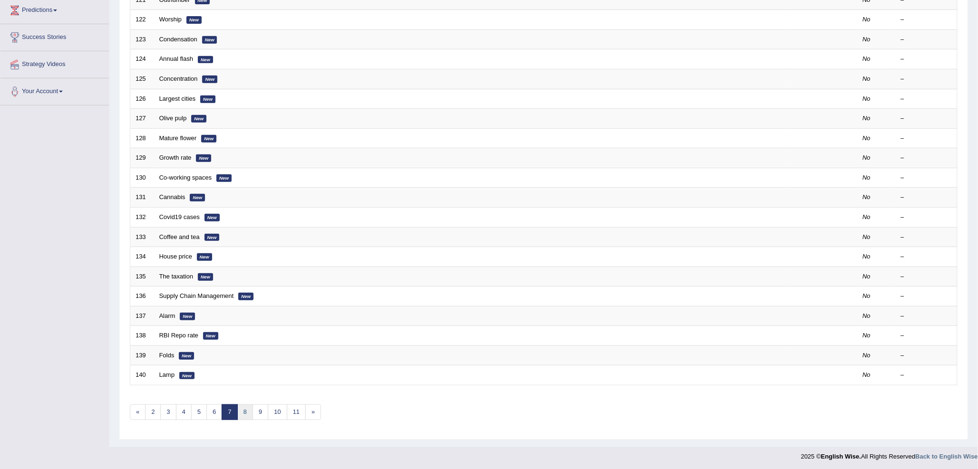
click at [249, 412] on link "8" at bounding box center [245, 413] width 16 height 16
